Goal: Task Accomplishment & Management: Complete application form

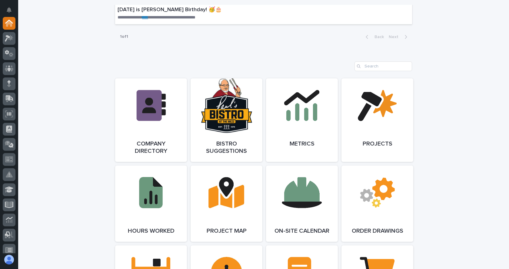
scroll to position [515, 0]
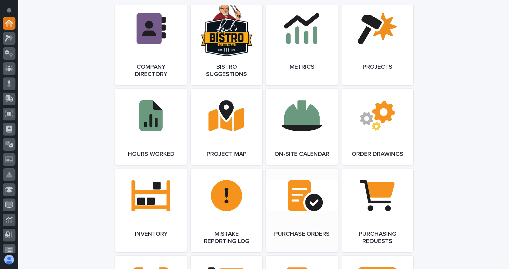
click at [307, 194] on link "Open Link" at bounding box center [302, 211] width 72 height 84
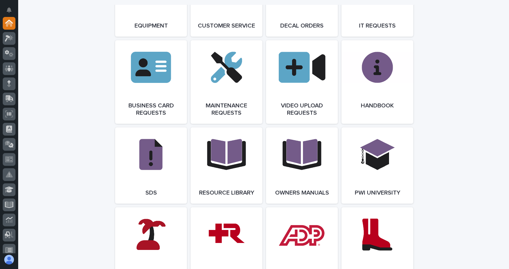
scroll to position [909, 0]
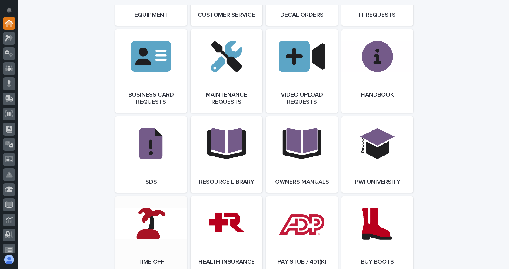
click at [163, 223] on link "Open Link" at bounding box center [151, 235] width 72 height 76
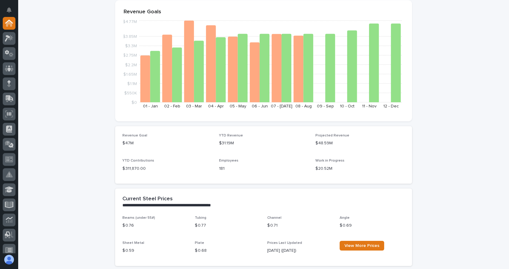
scroll to position [121, 0]
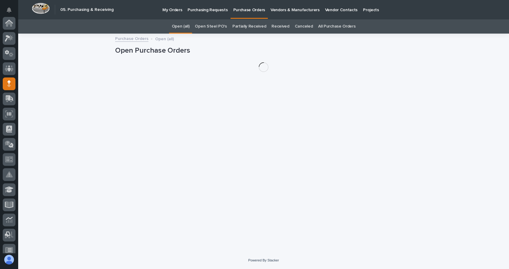
scroll to position [61, 0]
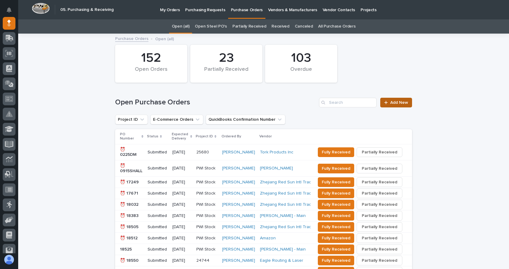
click at [390, 102] on span "Add New" at bounding box center [399, 103] width 18 height 4
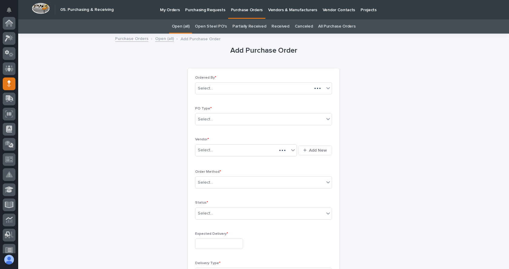
scroll to position [61, 0]
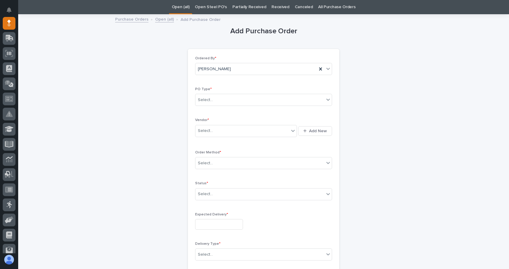
click at [222, 93] on div "PO Type * Select..." at bounding box center [263, 99] width 137 height 24
click at [219, 99] on div "Select..." at bounding box center [259, 100] width 129 height 10
click at [207, 122] on div "Paper" at bounding box center [261, 122] width 136 height 11
click at [214, 129] on div "Select..." at bounding box center [242, 131] width 94 height 10
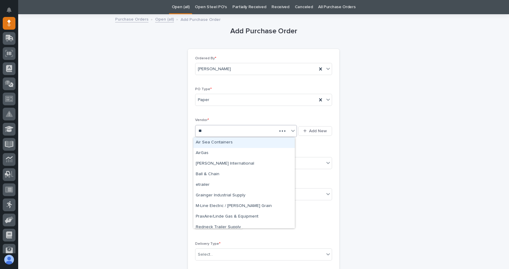
type input "***"
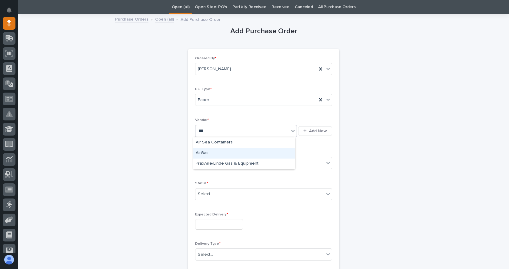
click at [201, 152] on div "AirGas" at bounding box center [244, 153] width 102 height 11
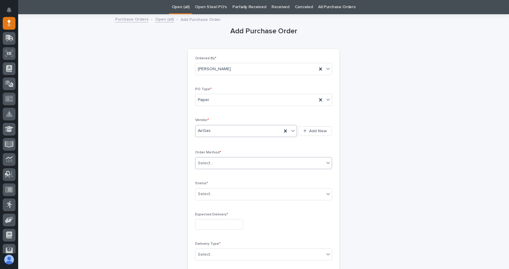
click at [217, 167] on div "Select..." at bounding box center [259, 164] width 129 height 10
click at [215, 175] on div "Online Order" at bounding box center [261, 175] width 136 height 11
click at [328, 192] on icon at bounding box center [328, 194] width 6 height 6
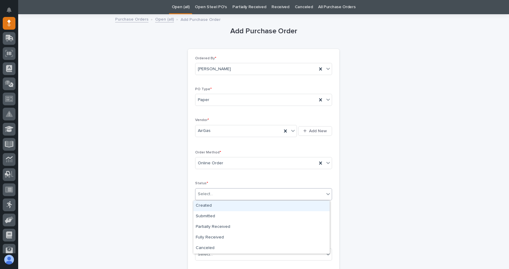
click at [213, 202] on div "Created" at bounding box center [261, 206] width 136 height 11
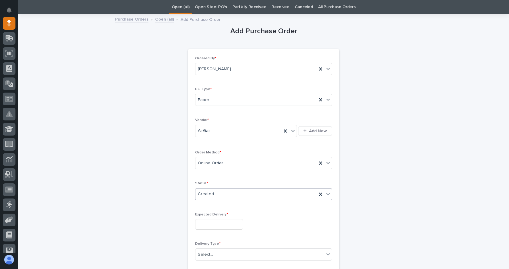
click at [209, 222] on input "text" at bounding box center [219, 224] width 48 height 11
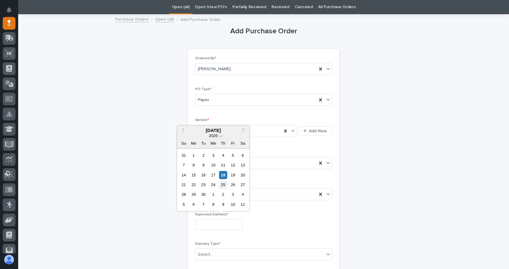
click at [221, 183] on div "25" at bounding box center [223, 185] width 8 height 8
type input "**********"
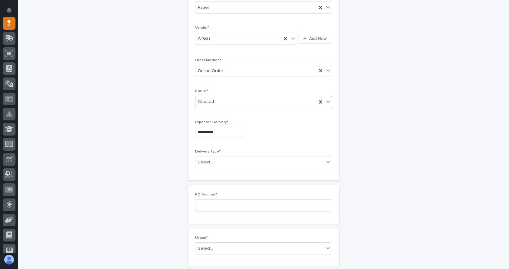
scroll to position [141, 0]
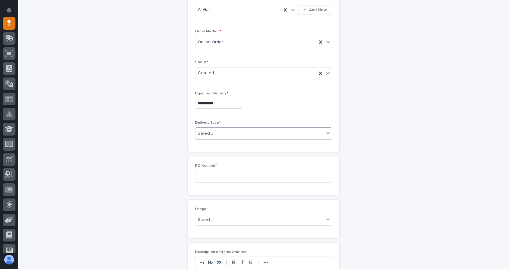
click at [215, 132] on div "Select..." at bounding box center [259, 134] width 129 height 10
click at [209, 145] on div "Deliver to PWI" at bounding box center [261, 145] width 136 height 11
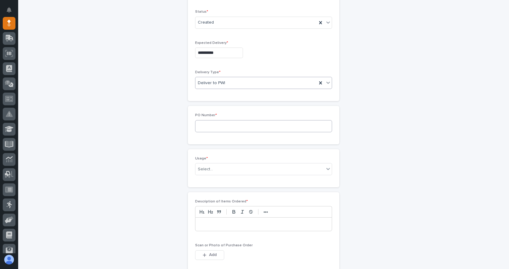
scroll to position [171, 0]
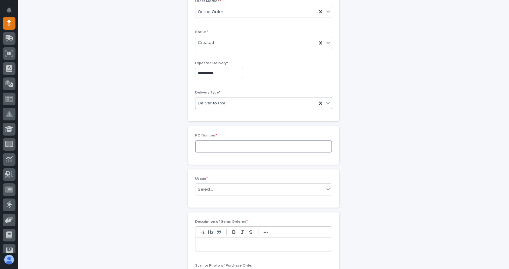
click at [218, 149] on input at bounding box center [263, 147] width 137 height 12
type input "7473JL"
click at [218, 187] on div "Select..." at bounding box center [259, 190] width 129 height 10
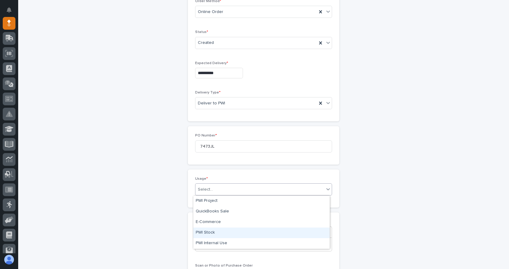
click at [203, 234] on div "PWI Stock" at bounding box center [261, 233] width 136 height 11
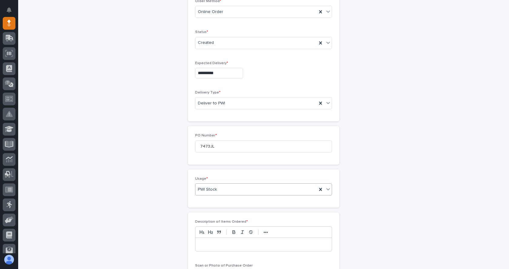
scroll to position [262, 0]
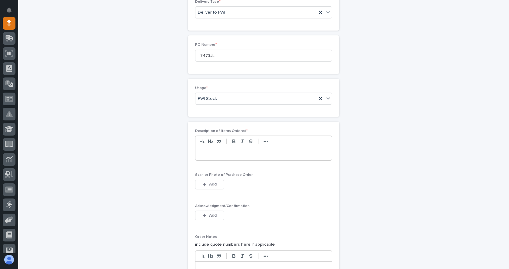
click at [212, 156] on p at bounding box center [263, 154] width 127 height 6
click at [200, 153] on p "**********" at bounding box center [263, 154] width 127 height 6
click at [224, 155] on p "**********" at bounding box center [263, 154] width 127 height 6
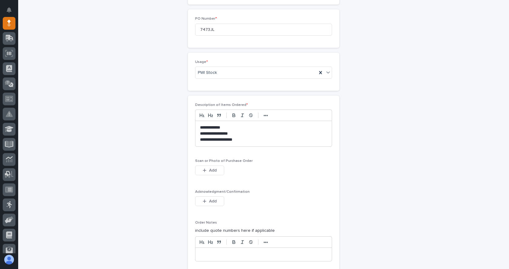
scroll to position [322, 0]
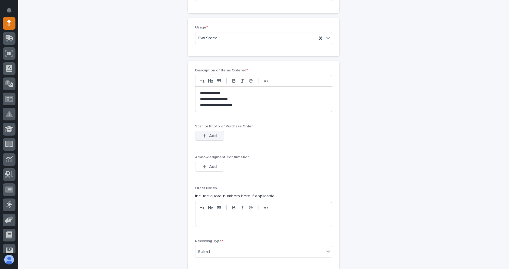
click at [203, 134] on icon "button" at bounding box center [205, 136] width 4 height 4
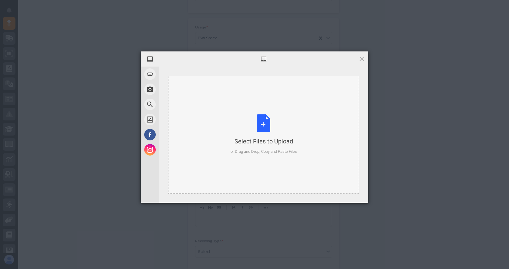
click at [265, 124] on div "Select Files to Upload or Drag and Drop, Copy and Paste Files" at bounding box center [264, 135] width 66 height 40
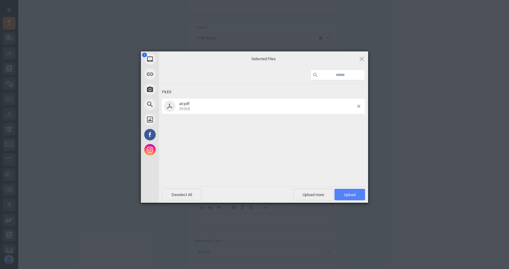
click at [347, 195] on span "Upload 1" at bounding box center [350, 195] width 12 height 5
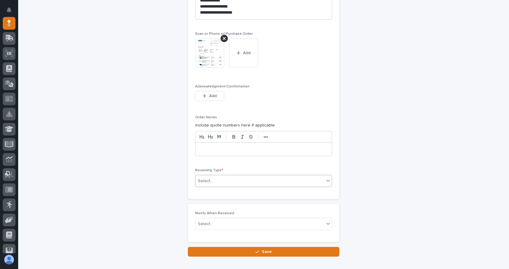
scroll to position [424, 0]
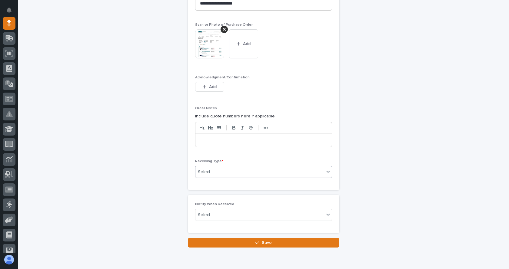
click at [234, 175] on div "Select..." at bounding box center [259, 172] width 129 height 10
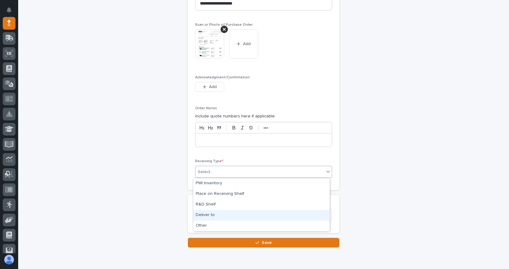
click at [210, 216] on div "Deliver to" at bounding box center [261, 215] width 136 height 11
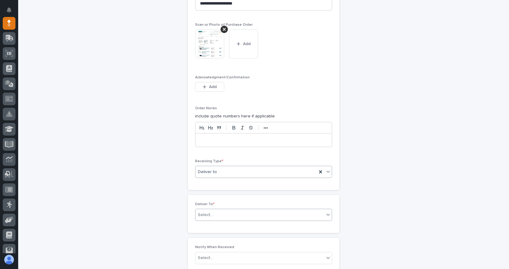
click at [215, 213] on div "Select..." at bounding box center [259, 215] width 129 height 10
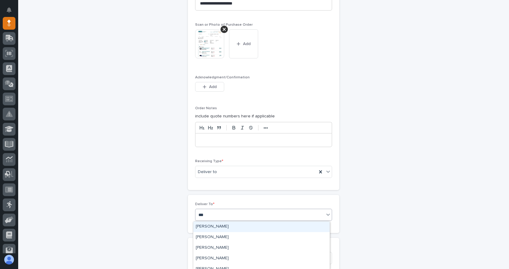
type input "****"
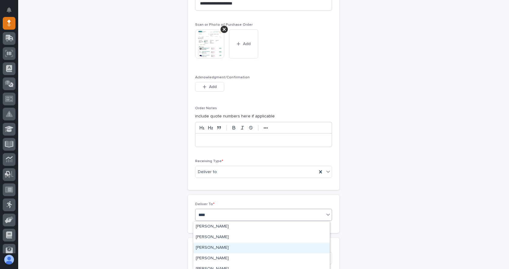
click at [211, 249] on div "[PERSON_NAME]" at bounding box center [261, 248] width 136 height 11
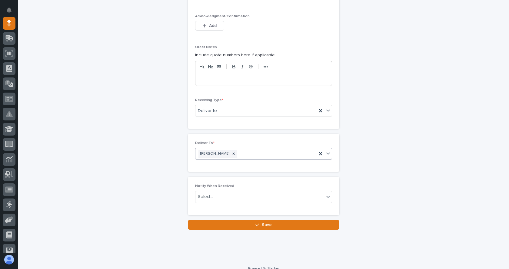
scroll to position [494, 0]
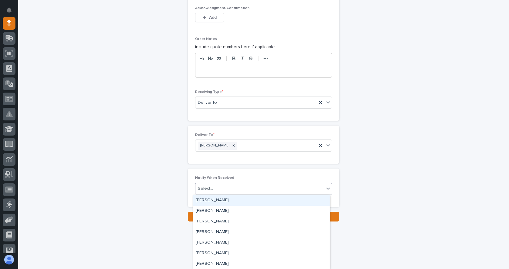
click at [207, 185] on div "Select..." at bounding box center [259, 189] width 129 height 10
type input "****"
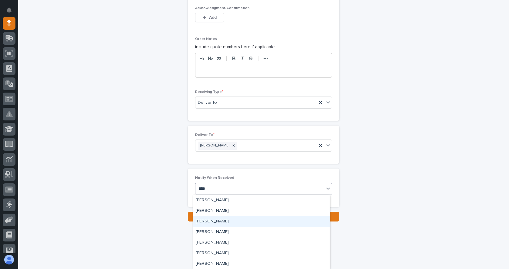
click at [212, 220] on div "[PERSON_NAME]" at bounding box center [261, 222] width 136 height 11
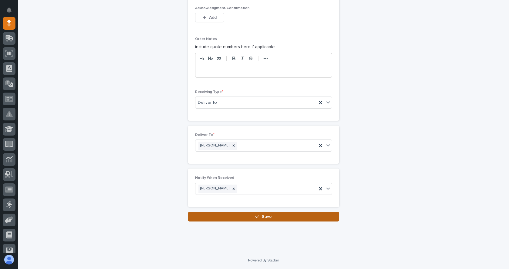
click at [262, 217] on span "Save" at bounding box center [267, 216] width 10 height 5
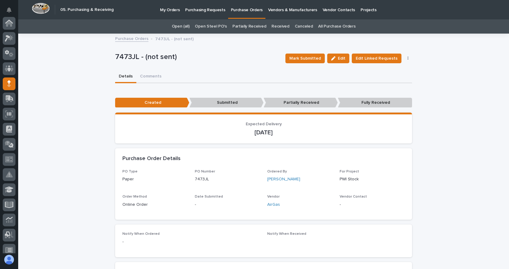
scroll to position [61, 0]
